Goal: Task Accomplishment & Management: Use online tool/utility

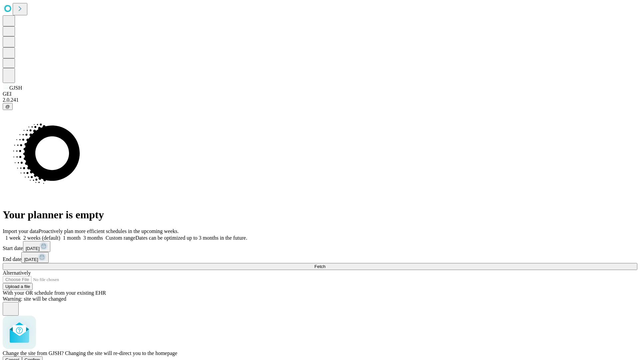
click at [40, 358] on span "Confirm" at bounding box center [33, 360] width 16 height 5
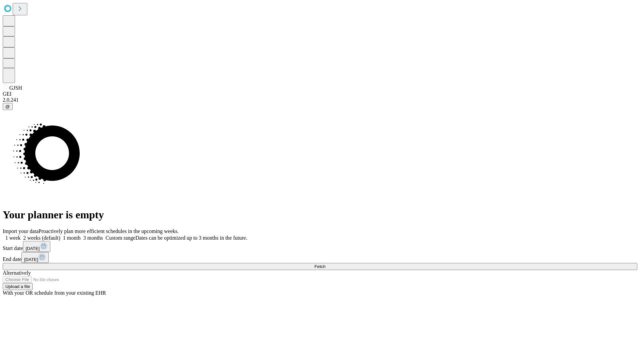
click at [81, 235] on label "1 month" at bounding box center [70, 238] width 20 height 6
click at [326, 264] on span "Fetch" at bounding box center [320, 266] width 11 height 5
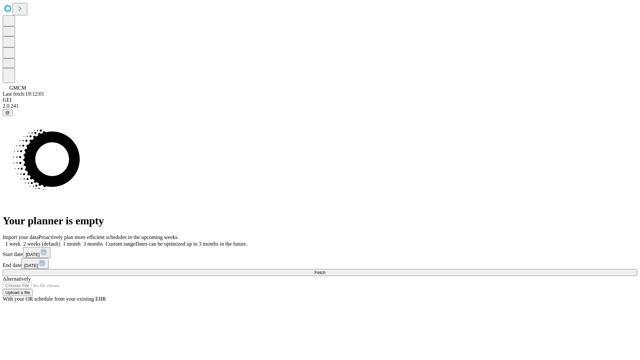
click at [81, 241] on label "1 month" at bounding box center [70, 244] width 20 height 6
click at [326, 270] on span "Fetch" at bounding box center [320, 272] width 11 height 5
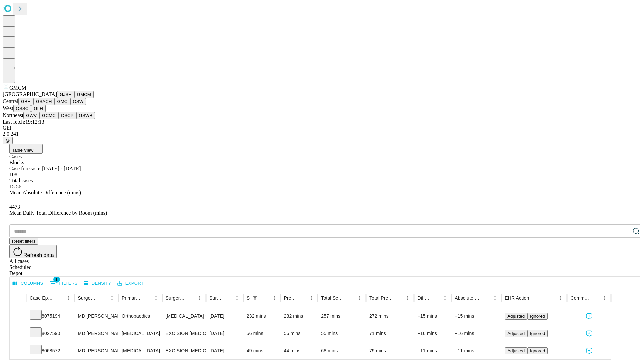
click at [33, 105] on button "GBH" at bounding box center [25, 101] width 15 height 7
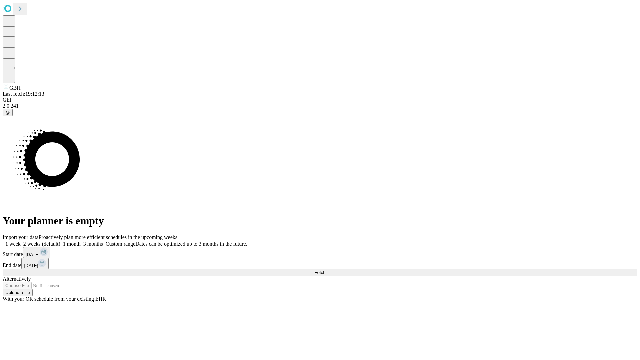
click at [81, 241] on label "1 month" at bounding box center [70, 244] width 20 height 6
click at [326, 270] on span "Fetch" at bounding box center [320, 272] width 11 height 5
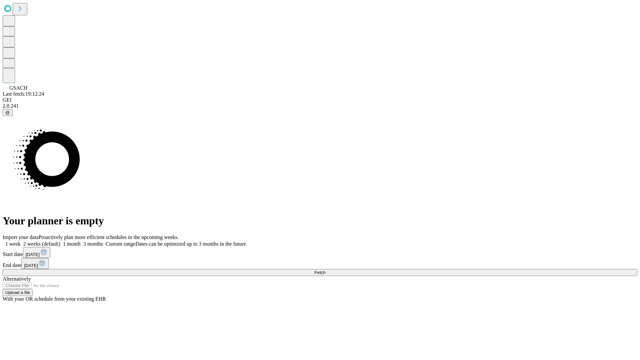
click at [81, 241] on label "1 month" at bounding box center [70, 244] width 20 height 6
click at [326, 270] on span "Fetch" at bounding box center [320, 272] width 11 height 5
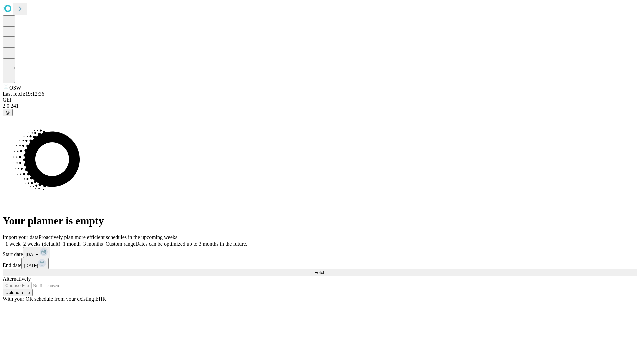
click at [81, 241] on label "1 month" at bounding box center [70, 244] width 20 height 6
click at [326, 270] on span "Fetch" at bounding box center [320, 272] width 11 height 5
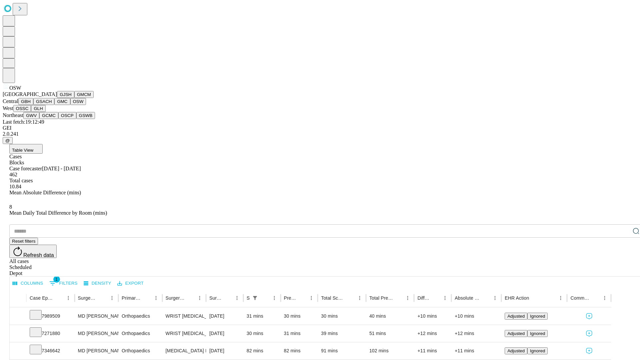
click at [31, 112] on button "OSSC" at bounding box center [22, 108] width 18 height 7
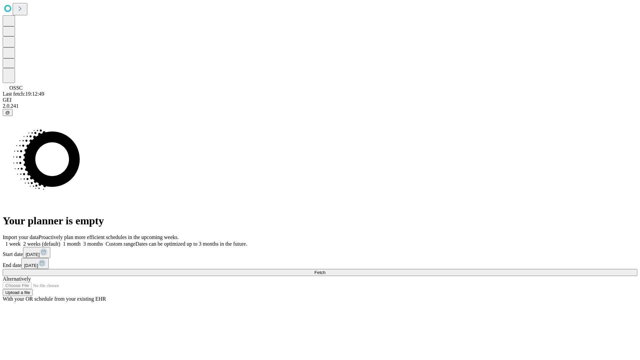
click at [81, 241] on label "1 month" at bounding box center [70, 244] width 20 height 6
click at [326, 270] on span "Fetch" at bounding box center [320, 272] width 11 height 5
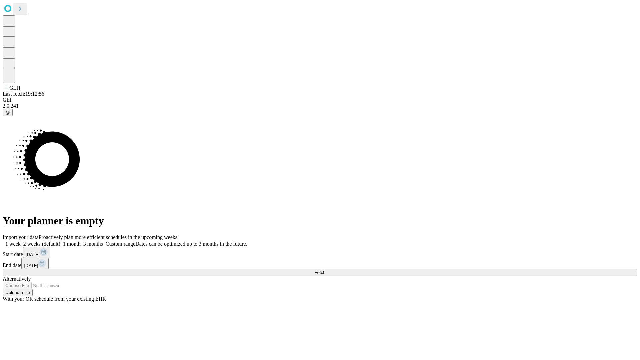
click at [81, 241] on label "1 month" at bounding box center [70, 244] width 20 height 6
click at [326, 270] on span "Fetch" at bounding box center [320, 272] width 11 height 5
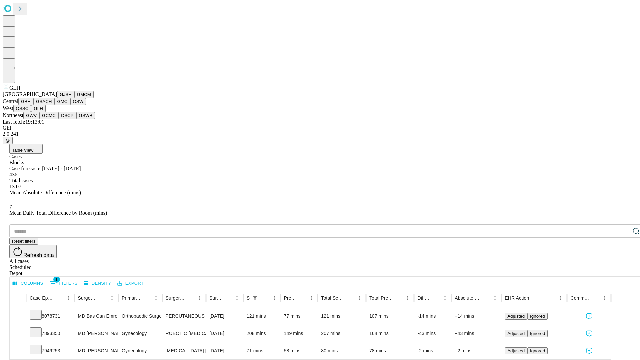
click at [39, 119] on button "GWV" at bounding box center [31, 115] width 16 height 7
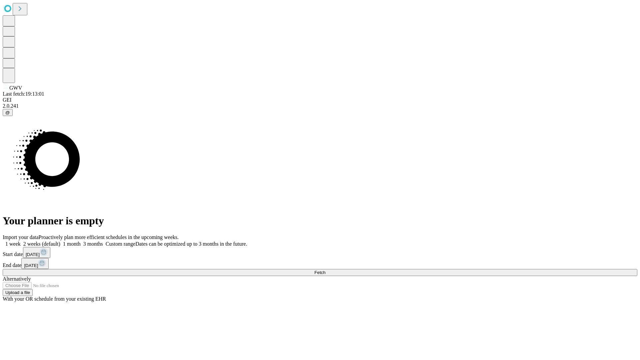
click at [81, 241] on label "1 month" at bounding box center [70, 244] width 20 height 6
click at [326, 270] on span "Fetch" at bounding box center [320, 272] width 11 height 5
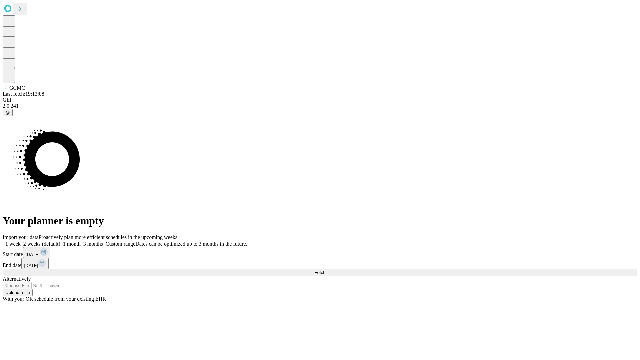
click at [326, 270] on span "Fetch" at bounding box center [320, 272] width 11 height 5
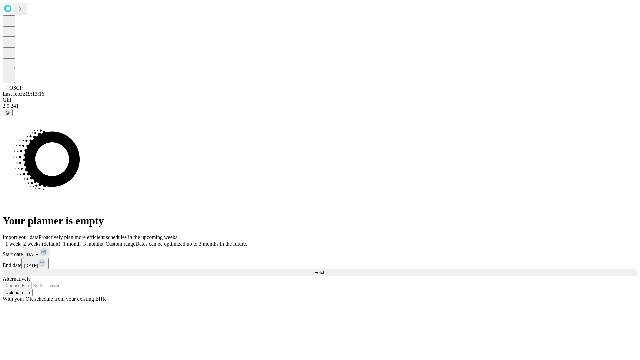
click at [81, 241] on label "1 month" at bounding box center [70, 244] width 20 height 6
click at [326, 270] on span "Fetch" at bounding box center [320, 272] width 11 height 5
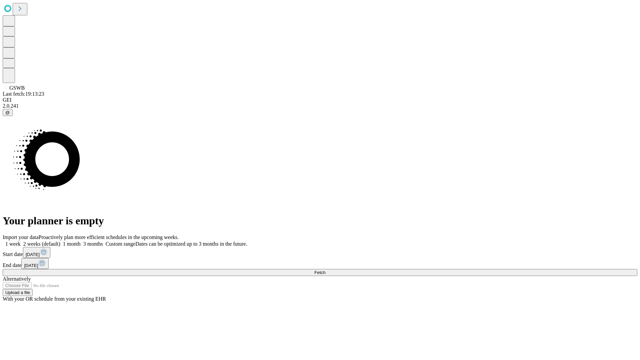
click at [81, 241] on label "1 month" at bounding box center [70, 244] width 20 height 6
click at [326, 270] on span "Fetch" at bounding box center [320, 272] width 11 height 5
